Goal: Navigation & Orientation: Understand site structure

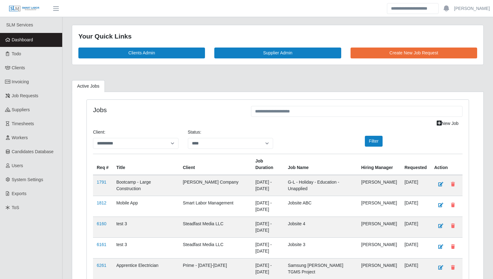
select select "****"
click at [25, 135] on span "Workers" at bounding box center [20, 137] width 16 height 5
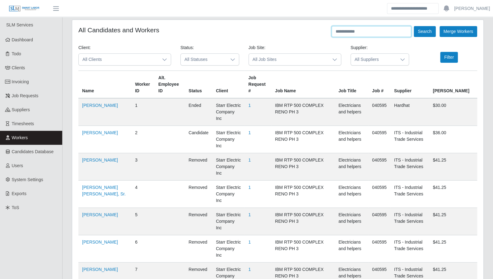
click at [355, 33] on input "text" at bounding box center [372, 31] width 80 height 11
click at [414, 26] on button "Search" at bounding box center [425, 31] width 22 height 11
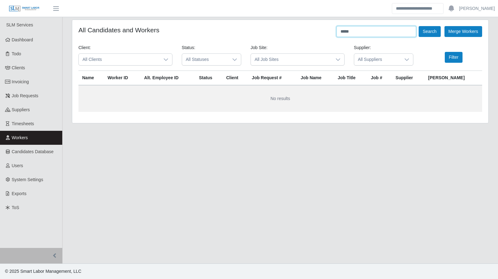
click at [353, 33] on input "*****" at bounding box center [376, 31] width 80 height 11
type input "********"
click at [418, 26] on button "Search" at bounding box center [429, 31] width 22 height 11
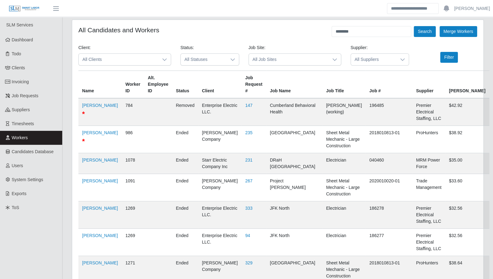
click at [374, 62] on span "All Suppliers" at bounding box center [374, 60] width 46 height 12
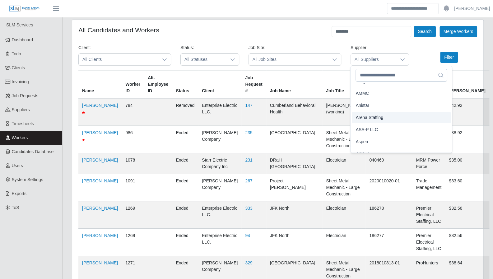
scroll to position [88, 0]
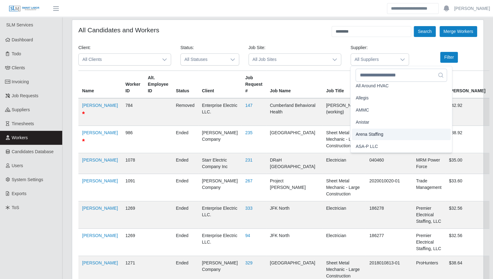
click at [369, 101] on li "Allegis" at bounding box center [401, 98] width 99 height 12
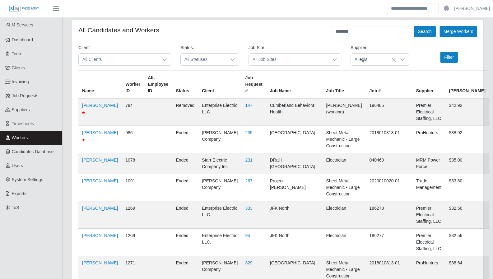
click at [405, 60] on div at bounding box center [402, 60] width 12 height 12
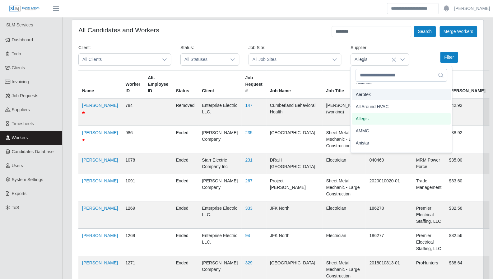
scroll to position [77, 0]
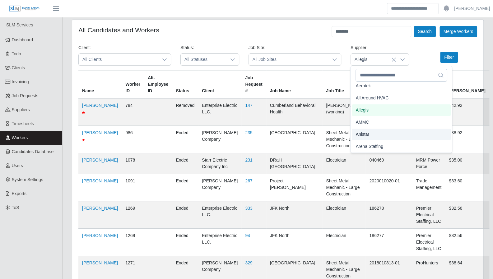
click at [371, 133] on li "Anistar" at bounding box center [401, 135] width 99 height 12
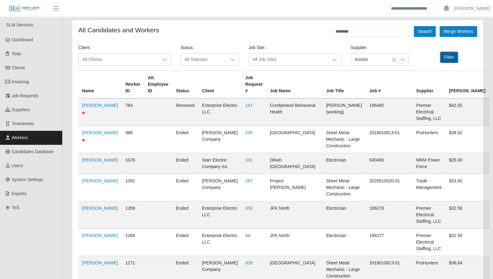
click at [448, 58] on button "Filter" at bounding box center [449, 57] width 18 height 11
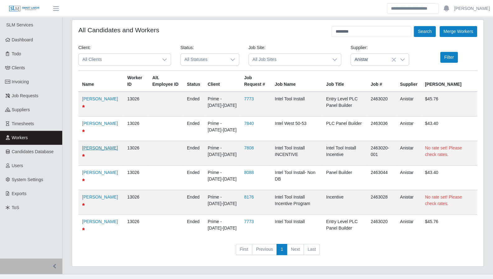
click at [89, 151] on link "Brian Gonzalez" at bounding box center [100, 148] width 36 height 5
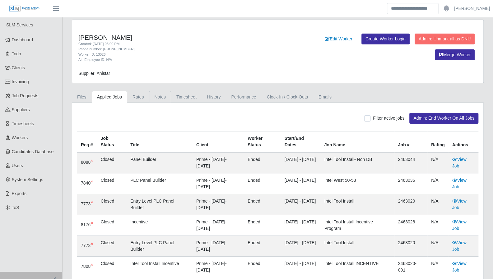
click at [155, 98] on link "Notes" at bounding box center [160, 97] width 22 height 12
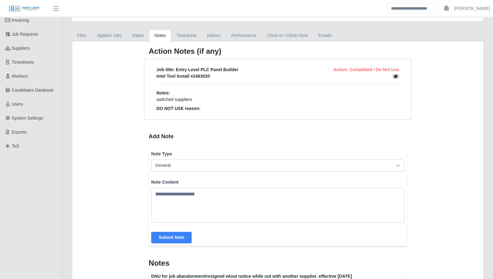
scroll to position [109, 0]
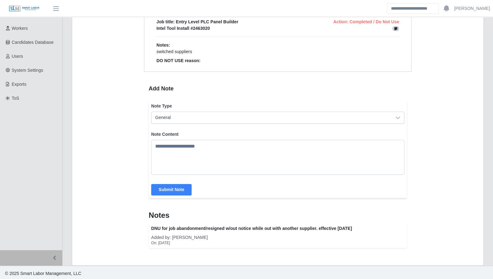
click at [250, 235] on div "Added by: Andrew Campbell" at bounding box center [277, 238] width 253 height 6
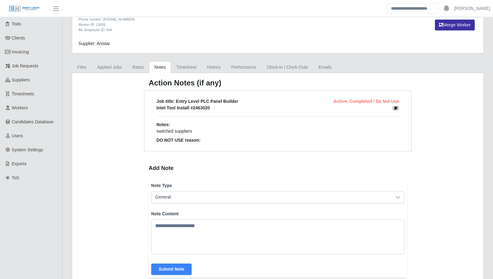
scroll to position [0, 0]
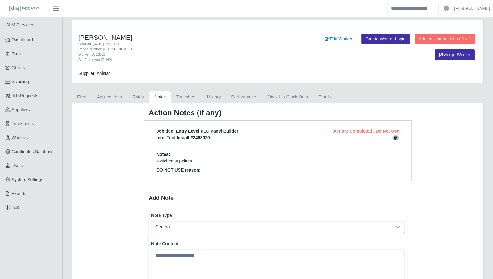
click at [206, 98] on link "History" at bounding box center [214, 97] width 24 height 12
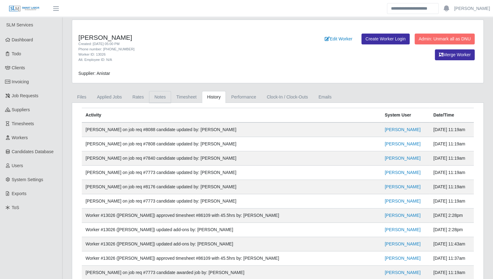
click at [155, 101] on link "Notes" at bounding box center [160, 97] width 22 height 12
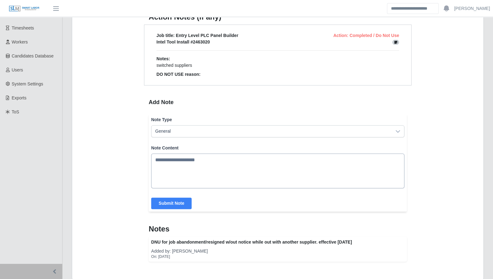
scroll to position [109, 0]
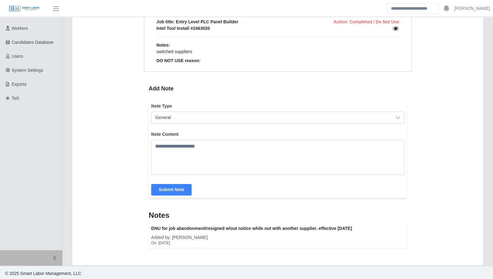
drag, startPoint x: 193, startPoint y: 240, endPoint x: 216, endPoint y: 244, distance: 23.7
click at [216, 244] on div "Action Notes (if any) Job title: Entry Level PLC Panel Builder Action: Complete…" at bounding box center [277, 129] width 411 height 272
copy div "DNU for job abandonment/resigned w/out notice while out with another supplier. …"
click at [293, 235] on div "Added by: Andrew Campbell" at bounding box center [277, 238] width 253 height 6
drag, startPoint x: 101, startPoint y: 55, endPoint x: 97, endPoint y: 49, distance: 7.5
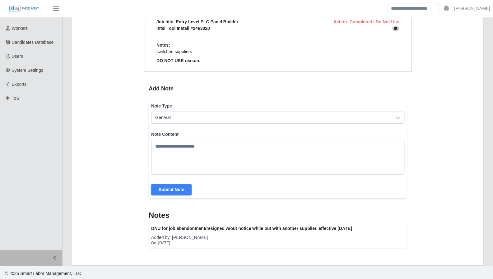
click at [101, 55] on div "Action Notes (if any) Job title: Entry Level PLC Panel Builder Action: Complete…" at bounding box center [277, 129] width 411 height 272
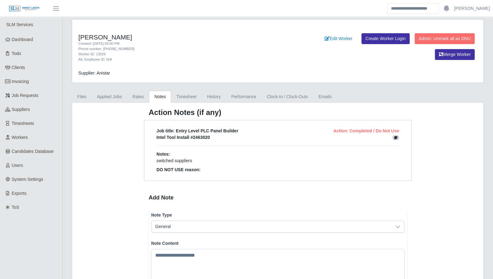
scroll to position [0, 0]
click at [110, 94] on link "Applied Jobs" at bounding box center [109, 97] width 35 height 12
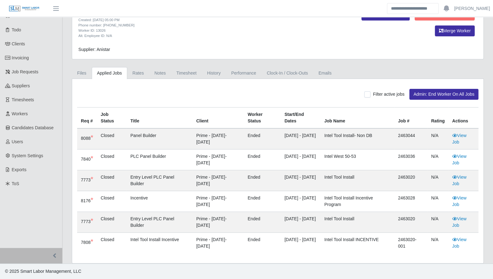
scroll to position [44, 0]
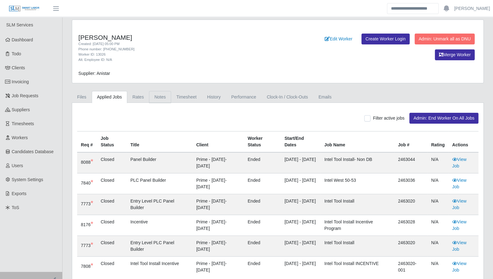
click at [156, 98] on link "Notes" at bounding box center [160, 97] width 22 height 12
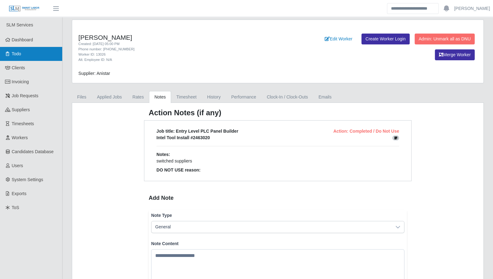
click at [32, 54] on link "Todo" at bounding box center [31, 54] width 62 height 14
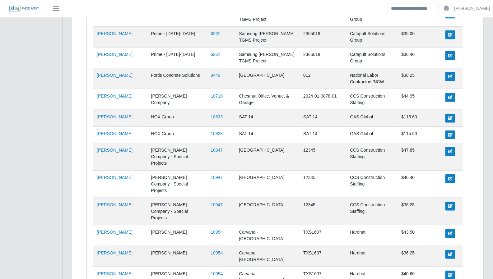
scroll to position [845, 0]
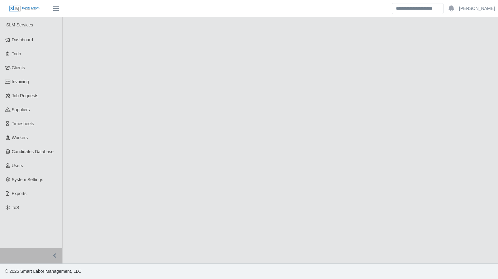
select select "****"
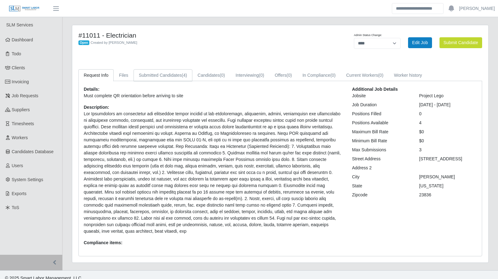
click at [160, 77] on link "Submitted Candidates (4)" at bounding box center [162, 75] width 59 height 12
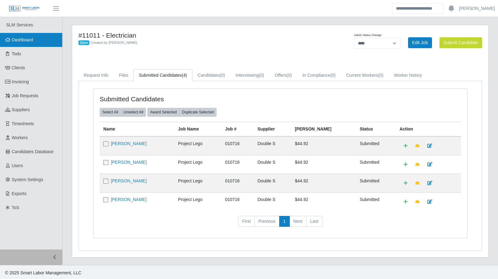
click at [16, 40] on span "Dashboard" at bounding box center [22, 39] width 21 height 5
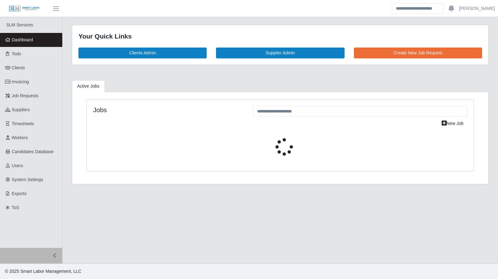
select select "****"
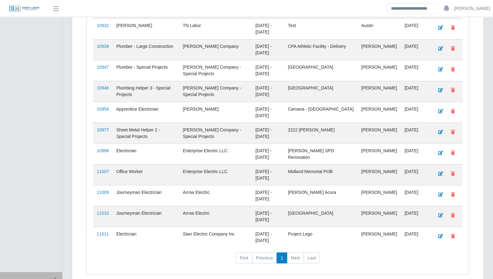
scroll to position [648, 0]
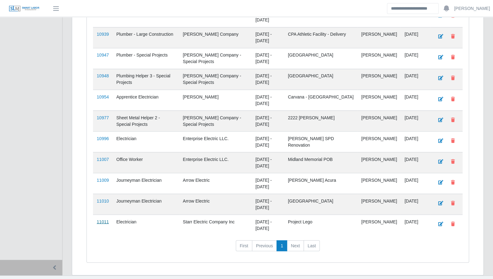
click at [101, 219] on link "11011" at bounding box center [103, 221] width 12 height 5
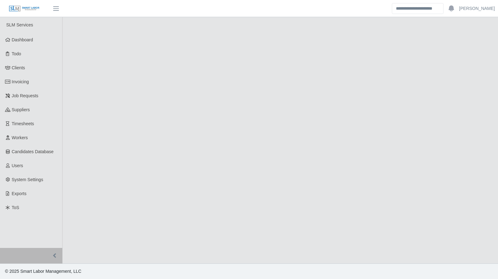
select select "****"
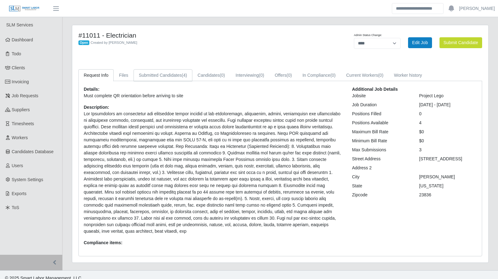
click at [170, 76] on link "Submitted Candidates (4)" at bounding box center [162, 75] width 59 height 12
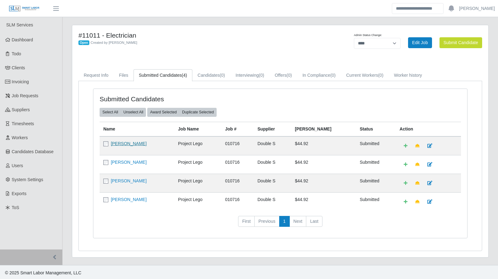
click at [128, 144] on link "Hector Lizandro Inestroza" at bounding box center [129, 143] width 36 height 5
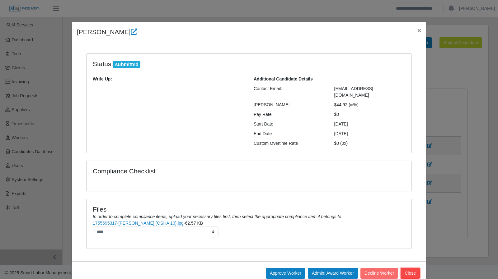
click at [407, 268] on button "Close" at bounding box center [409, 273] width 19 height 11
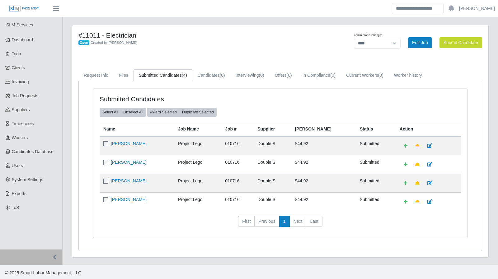
click at [146, 160] on link "Mariano Nieves Rivera" at bounding box center [129, 162] width 36 height 5
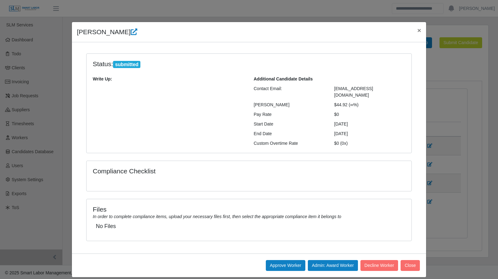
click at [418, 31] on span "×" at bounding box center [419, 30] width 4 height 7
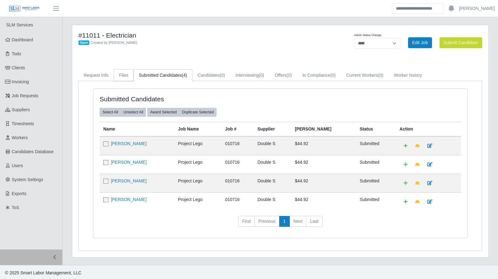
click at [124, 77] on link "Files" at bounding box center [124, 75] width 20 height 12
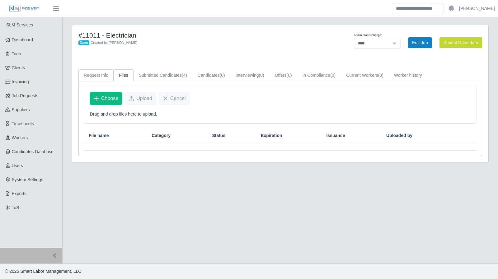
click at [103, 77] on link "Request Info" at bounding box center [95, 75] width 35 height 12
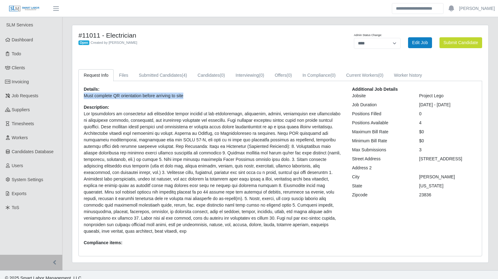
drag, startPoint x: 185, startPoint y: 95, endPoint x: 82, endPoint y: 96, distance: 102.6
click at [82, 96] on div "Details: Must complete QR orientation before arriving to site Description: Comp…" at bounding box center [213, 168] width 268 height 165
copy p "Must complete QR orientation before arriving to site"
click at [350, 11] on header "Aaron Baker Account Settings Logout" at bounding box center [249, 8] width 498 height 17
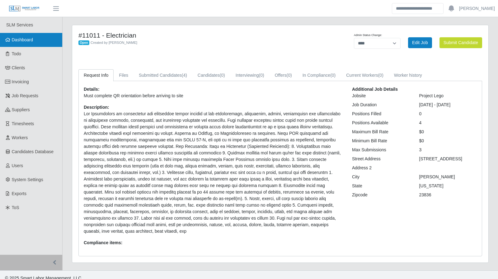
click at [31, 41] on span "Dashboard" at bounding box center [22, 39] width 21 height 5
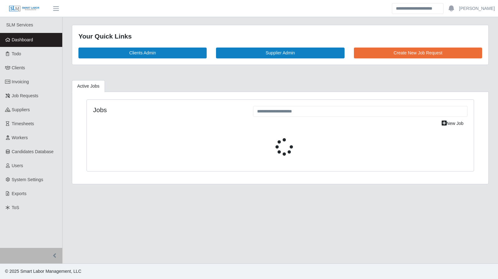
select select "****"
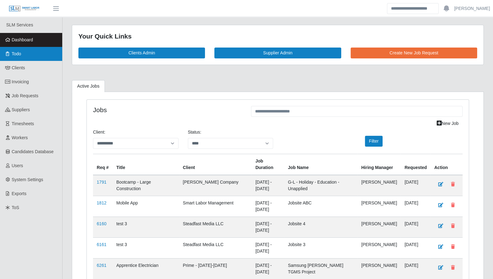
click at [28, 60] on link "Todo" at bounding box center [31, 54] width 62 height 14
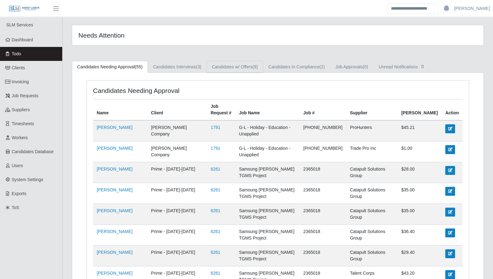
click at [230, 66] on link "Candidates w/ Offers (9)" at bounding box center [235, 67] width 57 height 12
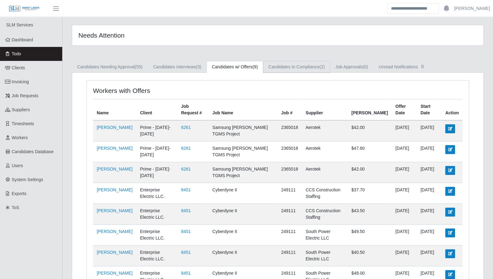
click at [289, 65] on link "Candidates In Compliance (2)" at bounding box center [296, 67] width 67 height 12
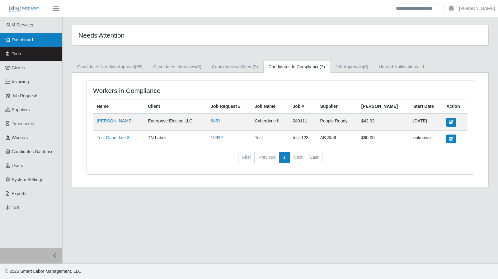
click at [26, 39] on span "Dashboard" at bounding box center [22, 39] width 21 height 5
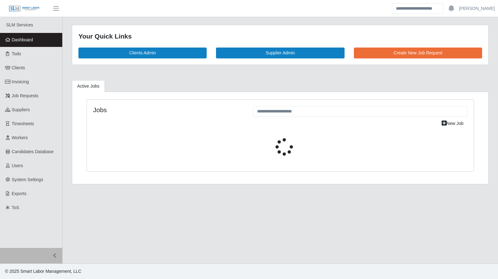
select select "****"
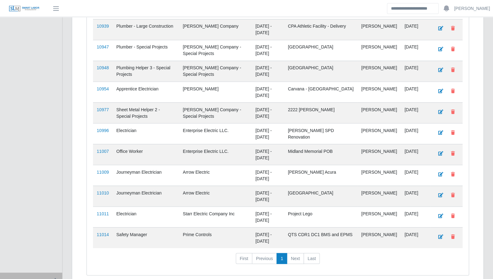
scroll to position [669, 0]
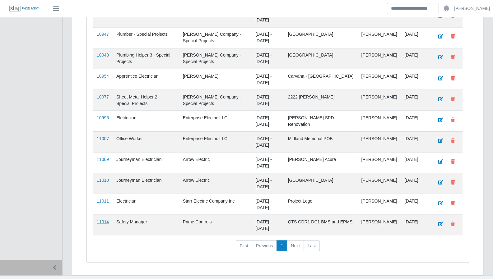
click at [99, 219] on link "11014" at bounding box center [103, 221] width 12 height 5
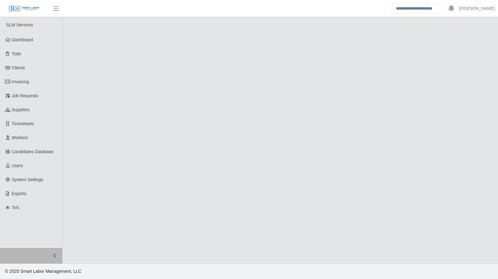
select select "****"
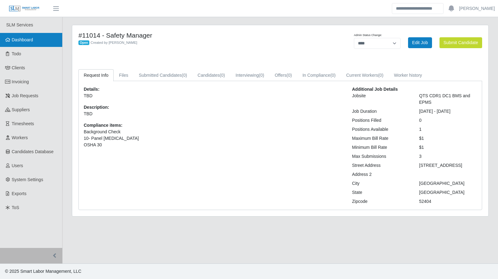
click at [33, 41] on span "Dashboard" at bounding box center [22, 39] width 21 height 5
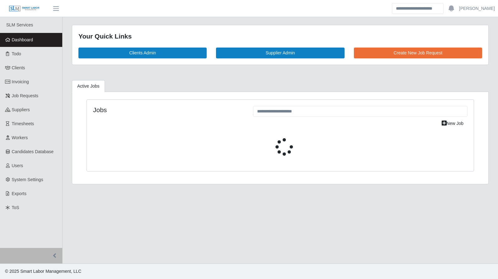
select select "****"
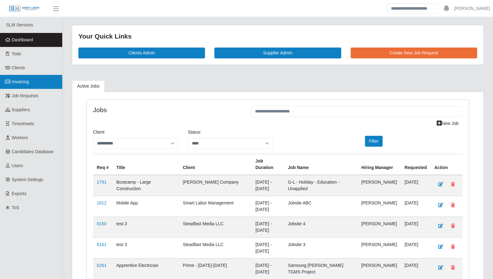
click at [16, 81] on span "Invoicing" at bounding box center [20, 81] width 17 height 5
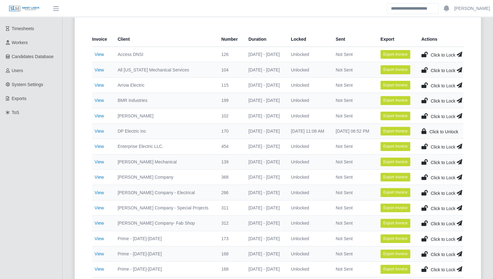
scroll to position [96, 0]
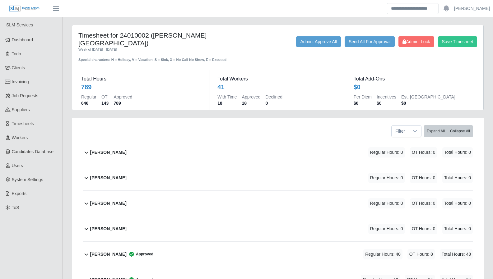
scroll to position [427, 0]
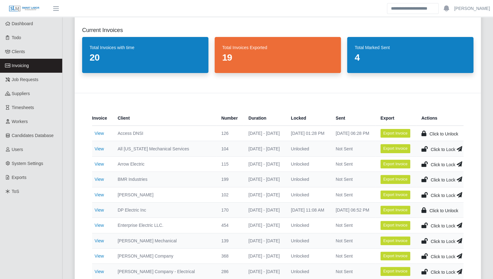
scroll to position [14, 0]
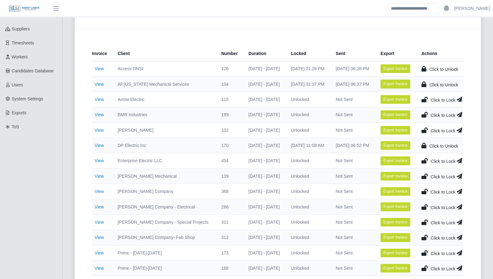
scroll to position [63, 0]
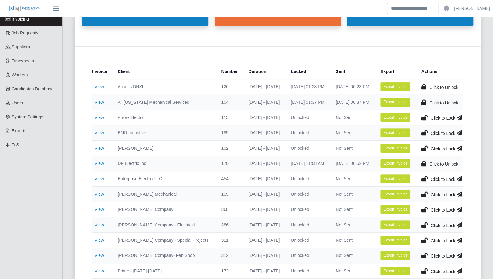
drag, startPoint x: 69, startPoint y: 135, endPoint x: 246, endPoint y: 256, distance: 214.8
click at [69, 136] on div "Current Invoices Total Invoices with time 20 Total Invoices Exported 19 Total M…" at bounding box center [277, 179] width 421 height 444
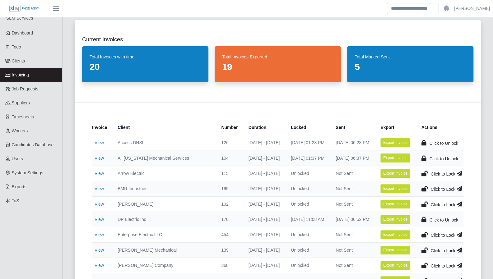
scroll to position [6, 0]
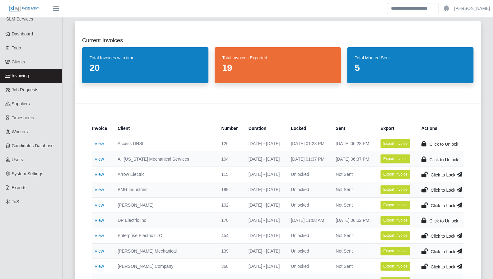
click at [84, 15] on header "Aaron Baker Account Settings Logout" at bounding box center [246, 8] width 493 height 17
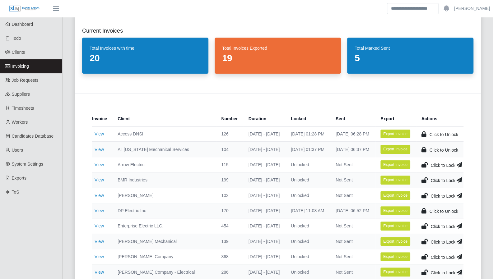
scroll to position [0, 0]
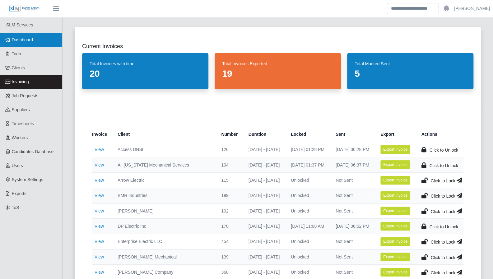
click at [32, 41] on span "Dashboard" at bounding box center [22, 39] width 21 height 5
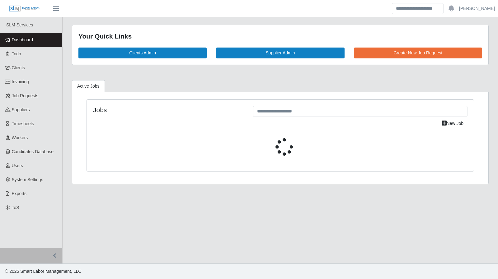
select select "****"
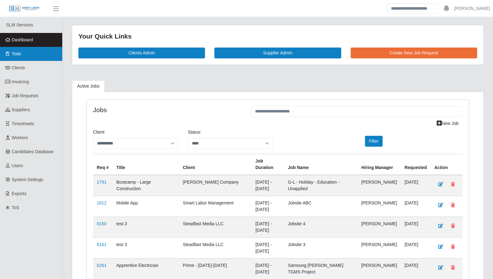
click at [29, 59] on link "Todo" at bounding box center [31, 54] width 62 height 14
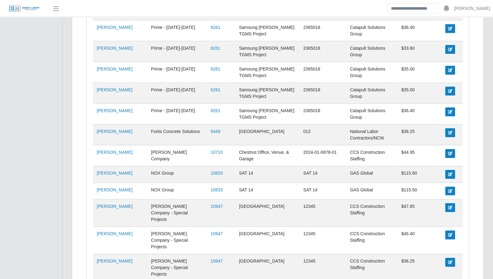
scroll to position [845, 0]
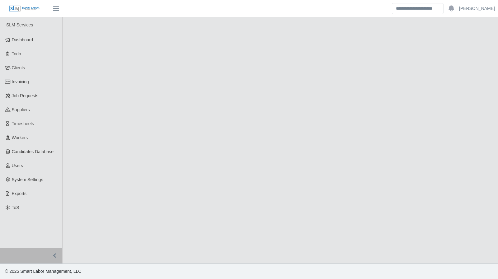
select select "****"
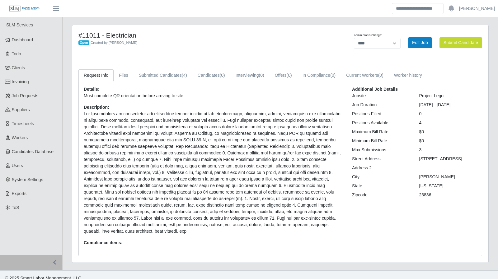
click at [221, 263] on div "#11011 - Electrician Open Created by Gary Conner Admin Status Change: ******* *…" at bounding box center [280, 148] width 426 height 246
click at [26, 109] on span "Suppliers" at bounding box center [21, 109] width 18 height 5
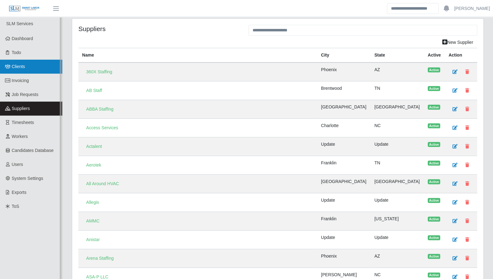
scroll to position [2, 0]
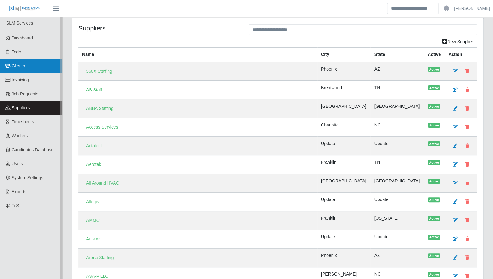
click at [23, 67] on span "Clients" at bounding box center [18, 65] width 13 height 5
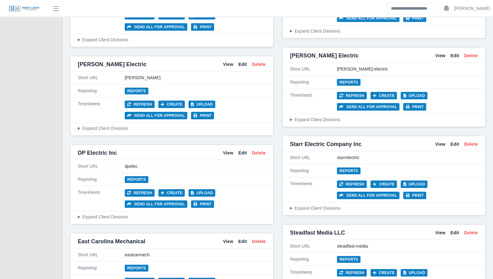
scroll to position [1207, 0]
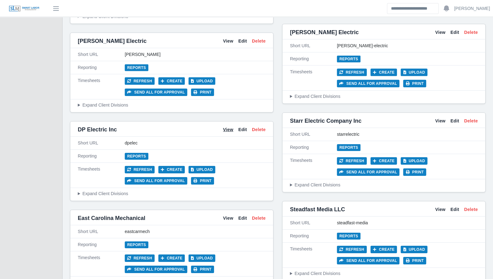
click at [229, 127] on link "View" at bounding box center [228, 130] width 10 height 7
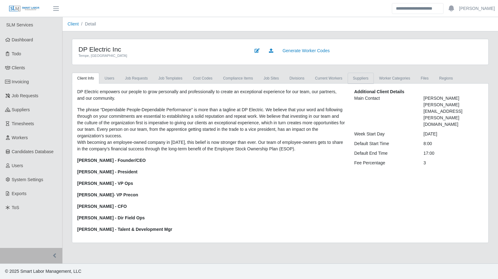
click at [355, 77] on link "Suppliers" at bounding box center [360, 78] width 26 height 11
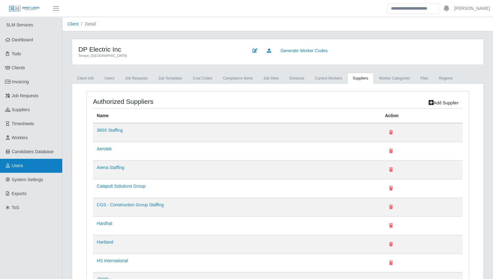
click at [21, 164] on span "Users" at bounding box center [18, 165] width 12 height 5
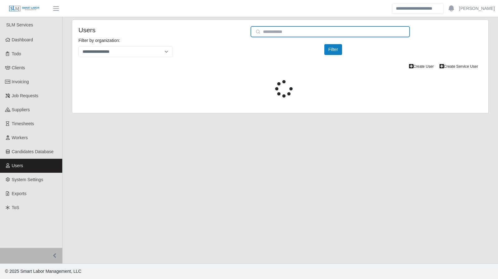
click at [286, 31] on input "email" at bounding box center [329, 31] width 159 height 11
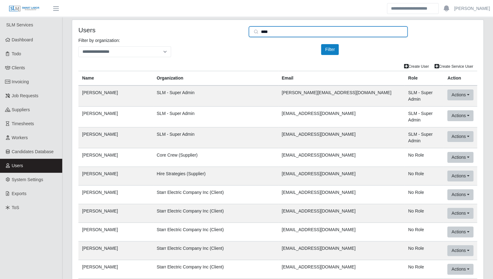
click at [286, 30] on input "****" at bounding box center [328, 31] width 159 height 11
type input "****"
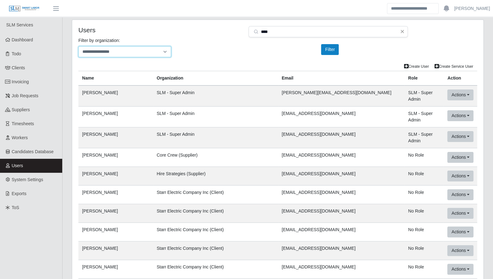
click at [161, 53] on select "**********" at bounding box center [124, 51] width 93 height 11
select select "**********"
click at [78, 46] on select "**********" at bounding box center [124, 51] width 93 height 11
click at [327, 49] on button "Filter" at bounding box center [330, 49] width 18 height 11
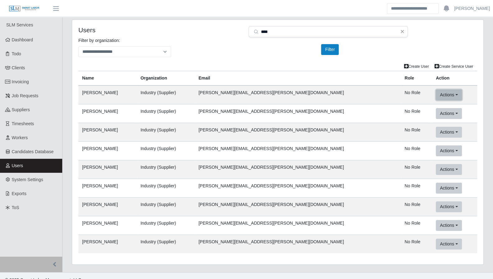
click at [441, 98] on button "Actions" at bounding box center [449, 95] width 26 height 11
drag, startPoint x: 443, startPoint y: 134, endPoint x: 287, endPoint y: 26, distance: 189.3
click at [443, 134] on link "Mock User" at bounding box center [460, 134] width 49 height 13
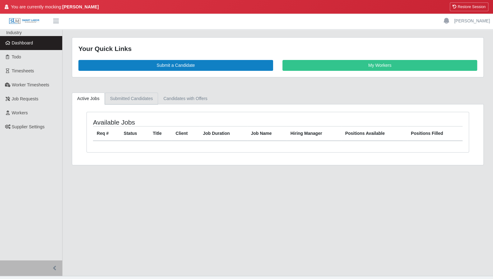
click at [135, 100] on link "Submitted Candidates" at bounding box center [131, 99] width 53 height 12
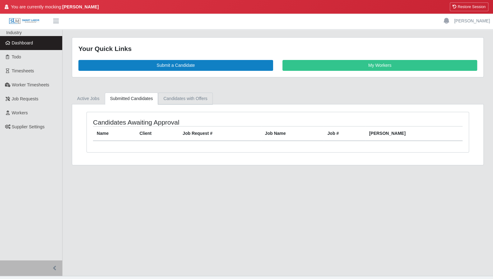
click at [177, 96] on link "Candidates with Offers" at bounding box center [185, 99] width 54 height 12
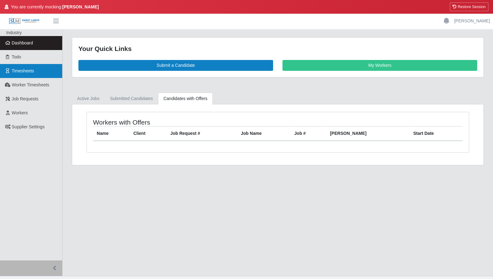
click at [19, 71] on span "Timesheets" at bounding box center [23, 70] width 22 height 5
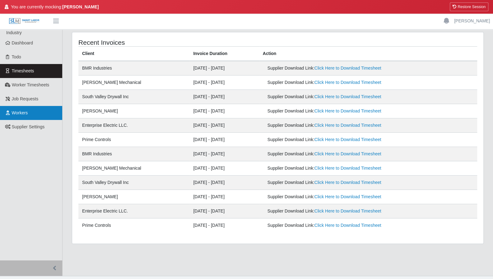
click at [39, 114] on link "Workers" at bounding box center [31, 113] width 62 height 14
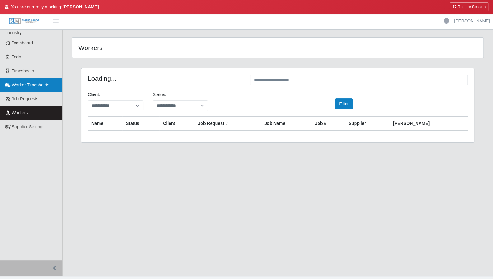
click at [34, 86] on span "Worker Timesheets" at bounding box center [30, 84] width 37 height 5
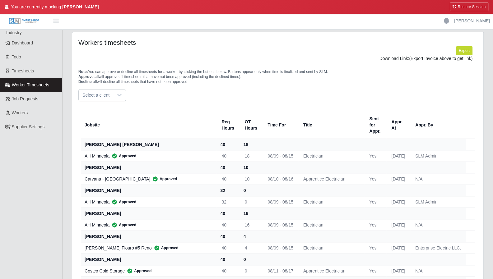
click at [121, 94] on div at bounding box center [119, 96] width 12 height 12
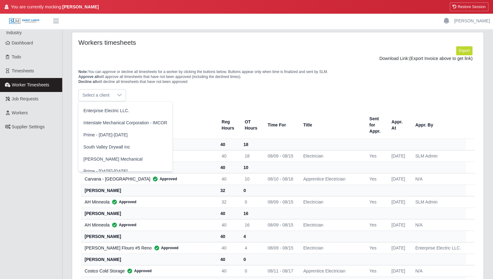
scroll to position [58, 0]
click at [118, 110] on span "Enterprise Electric LLC." at bounding box center [106, 111] width 46 height 7
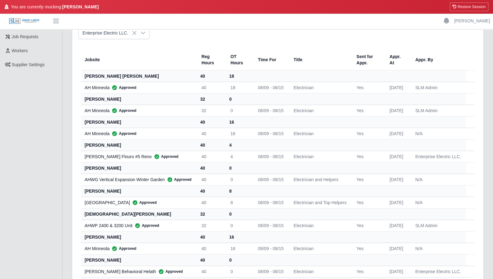
scroll to position [0, 0]
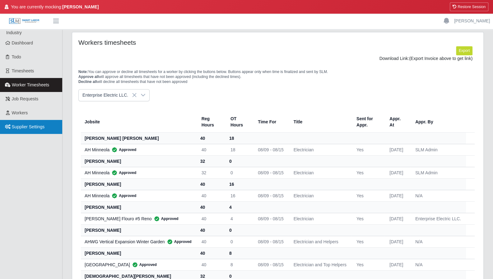
click at [31, 124] on span "Supplier Settings" at bounding box center [28, 126] width 33 height 5
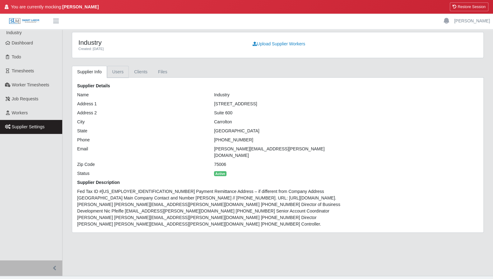
click at [119, 74] on link "Users" at bounding box center [118, 72] width 22 height 12
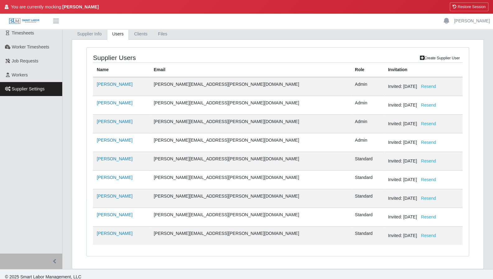
scroll to position [40, 0]
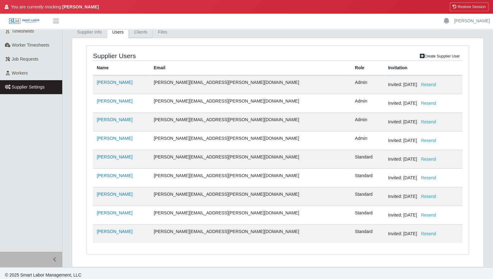
click at [141, 34] on link "Clients" at bounding box center [141, 32] width 24 height 12
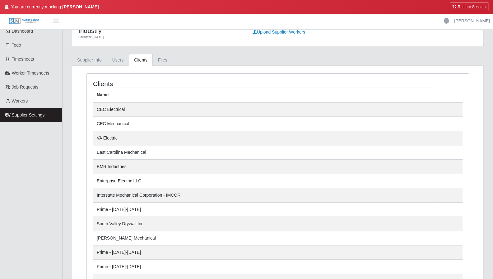
scroll to position [1, 0]
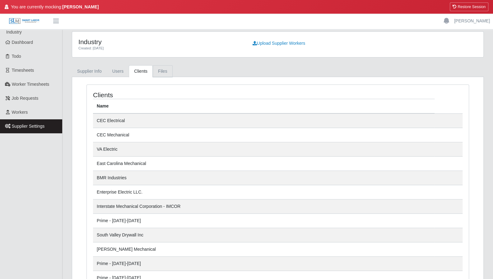
click at [162, 70] on link "Files" at bounding box center [163, 71] width 20 height 12
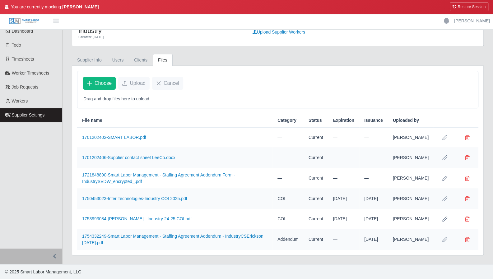
scroll to position [12, 0]
click at [477, 5] on button "Restore Session" at bounding box center [469, 6] width 39 height 9
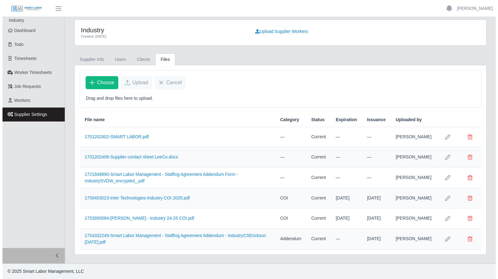
scroll to position [0, 0]
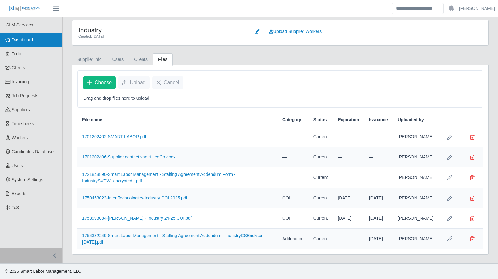
click at [23, 39] on span "Dashboard" at bounding box center [22, 39] width 21 height 5
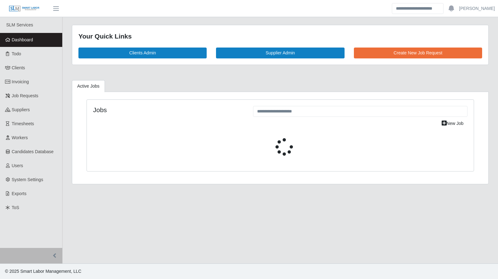
select select "****"
